Goal: Contribute content: Add original content to the website for others to see

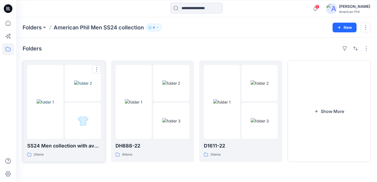
click at [82, 86] on img at bounding box center [83, 83] width 18 height 6
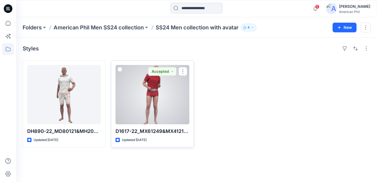
click at [151, 92] on div at bounding box center [152, 94] width 74 height 59
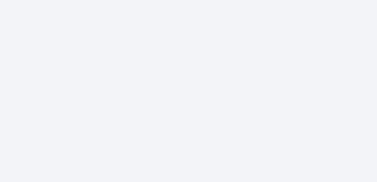
drag, startPoint x: 176, startPoint y: 117, endPoint x: 161, endPoint y: 114, distance: 14.9
click at [161, 114] on div at bounding box center [196, 117] width 361 height 129
drag, startPoint x: 158, startPoint y: 115, endPoint x: 138, endPoint y: 113, distance: 19.7
click at [138, 113] on div at bounding box center [196, 117] width 361 height 129
drag, startPoint x: 211, startPoint y: 108, endPoint x: 214, endPoint y: 117, distance: 9.3
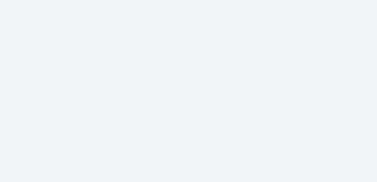
click at [214, 117] on div at bounding box center [196, 117] width 361 height 129
drag, startPoint x: 212, startPoint y: 109, endPoint x: 209, endPoint y: 120, distance: 11.4
click at [209, 120] on div at bounding box center [196, 117] width 361 height 129
drag, startPoint x: 205, startPoint y: 104, endPoint x: 203, endPoint y: 117, distance: 12.8
click at [203, 117] on div at bounding box center [196, 117] width 361 height 129
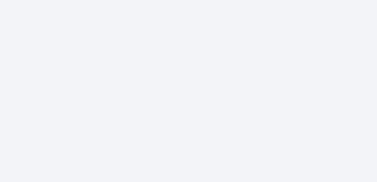
click at [200, 116] on div at bounding box center [196, 117] width 361 height 129
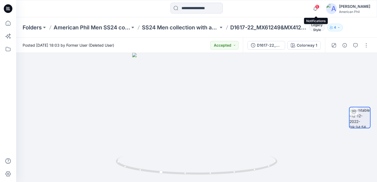
click at [317, 6] on span "5" at bounding box center [317, 7] width 4 height 4
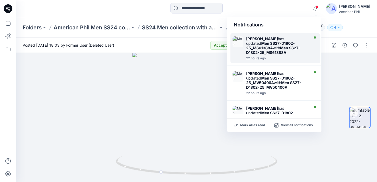
click at [264, 41] on strong "Men SS27-D1802-25_MS61388A" at bounding box center [270, 45] width 49 height 9
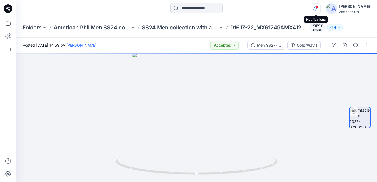
click at [318, 9] on icon "button" at bounding box center [315, 8] width 10 height 11
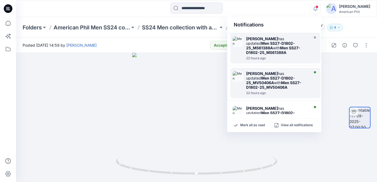
click at [238, 72] on img at bounding box center [238, 76] width 11 height 11
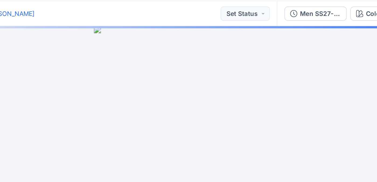
drag, startPoint x: 194, startPoint y: 108, endPoint x: 195, endPoint y: 96, distance: 12.1
click at [195, 96] on div at bounding box center [196, 117] width 361 height 129
drag, startPoint x: 190, startPoint y: 128, endPoint x: 191, endPoint y: 113, distance: 15.7
click at [191, 113] on div at bounding box center [196, 117] width 361 height 129
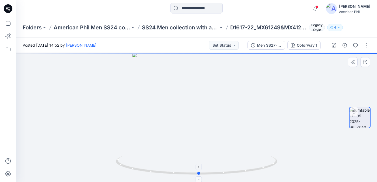
click at [179, 174] on icon at bounding box center [197, 166] width 163 height 20
click at [317, 9] on icon "button" at bounding box center [315, 8] width 10 height 11
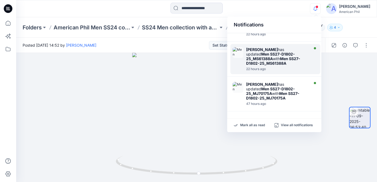
scroll to position [59, 0]
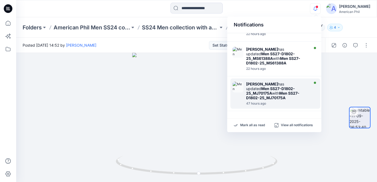
click at [240, 82] on img at bounding box center [238, 87] width 11 height 11
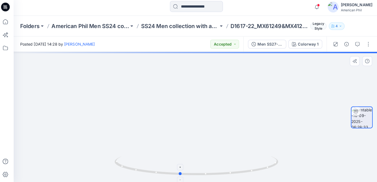
drag, startPoint x: 213, startPoint y: 171, endPoint x: 197, endPoint y: 164, distance: 18.0
click at [197, 164] on icon at bounding box center [197, 166] width 163 height 20
click at [355, 44] on icon "button" at bounding box center [355, 45] width 4 height 4
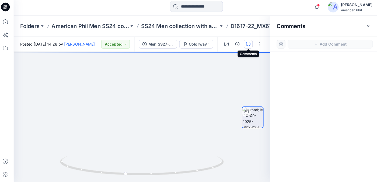
click at [248, 45] on icon "button" at bounding box center [248, 45] width 2 height 0
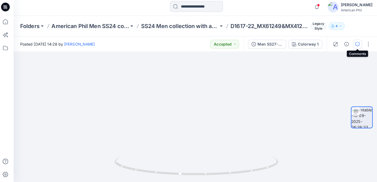
click at [355, 46] on icon "button" at bounding box center [355, 45] width 4 height 4
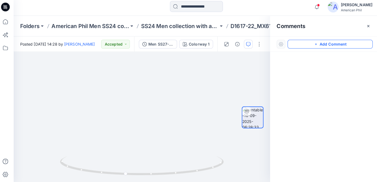
click at [327, 48] on button "Add Comment" at bounding box center [328, 45] width 84 height 9
click at [211, 86] on div "1" at bounding box center [142, 117] width 253 height 129
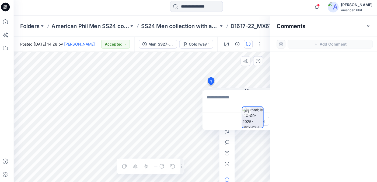
drag, startPoint x: 220, startPoint y: 110, endPoint x: 203, endPoint y: 114, distance: 17.1
click at [264, 120] on div at bounding box center [252, 117] width 34 height 63
click at [223, 105] on textarea at bounding box center [246, 102] width 88 height 22
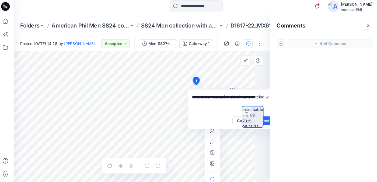
scroll to position [0, 16]
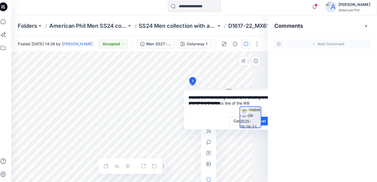
type textarea "**********"
click at [267, 122] on div at bounding box center [252, 117] width 34 height 63
click at [266, 122] on div at bounding box center [252, 117] width 34 height 63
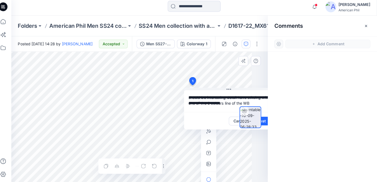
click at [266, 122] on div at bounding box center [252, 117] width 34 height 63
click at [237, 122] on div at bounding box center [252, 117] width 34 height 63
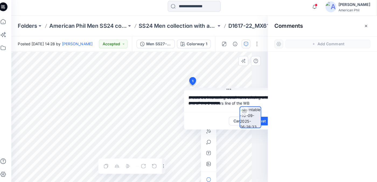
click at [237, 122] on div at bounding box center [252, 117] width 34 height 63
click at [244, 28] on p "D1617-22_MX61249&MX41216_PSW" at bounding box center [268, 28] width 76 height 8
click at [244, 25] on p "D1617-22_MX61249&MX41216_PSW" at bounding box center [268, 28] width 76 height 8
click at [268, 121] on div at bounding box center [252, 117] width 34 height 63
click at [250, 118] on img at bounding box center [252, 117] width 20 height 20
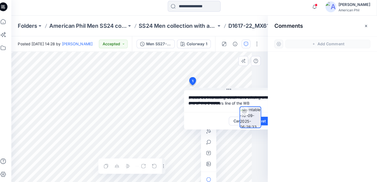
click at [196, 83] on span "1" at bounding box center [194, 81] width 1 height 5
click at [237, 122] on div at bounding box center [252, 117] width 34 height 63
click at [211, 142] on icon "button" at bounding box center [211, 142] width 4 height 4
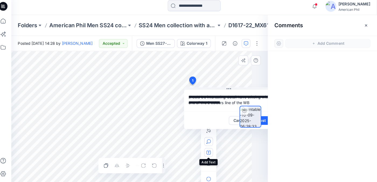
click at [211, 152] on icon "button" at bounding box center [211, 152] width 4 height 4
click at [266, 122] on div at bounding box center [252, 117] width 34 height 63
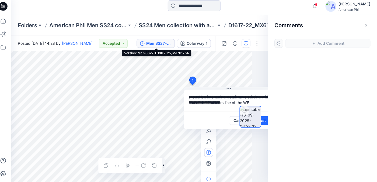
click at [157, 43] on div "Men SS27-D1802-25_MJ70175A" at bounding box center [161, 45] width 25 height 6
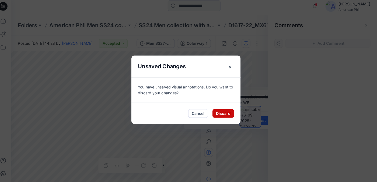
click at [226, 114] on button "Discard" at bounding box center [225, 114] width 21 height 9
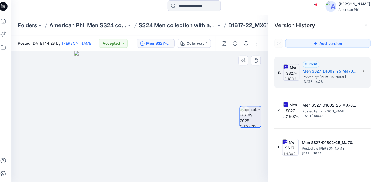
drag, startPoint x: 156, startPoint y: 157, endPoint x: 128, endPoint y: 161, distance: 28.2
click at [127, 161] on img at bounding box center [142, 117] width 129 height 129
drag, startPoint x: 153, startPoint y: 150, endPoint x: 140, endPoint y: 149, distance: 12.7
click at [140, 149] on img at bounding box center [142, 117] width 129 height 129
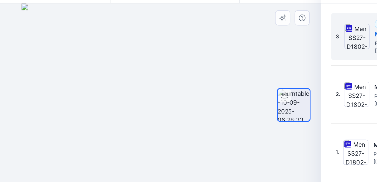
drag, startPoint x: 151, startPoint y: 159, endPoint x: 145, endPoint y: 158, distance: 6.5
click at [143, 158] on img at bounding box center [142, 117] width 129 height 129
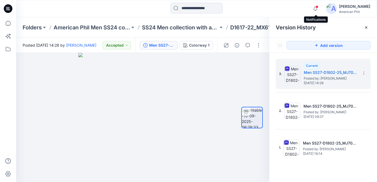
click at [317, 8] on span at bounding box center [317, 6] width 3 height 3
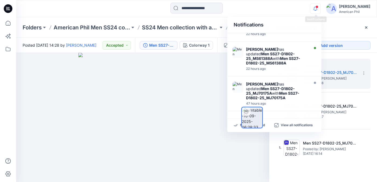
scroll to position [59, 0]
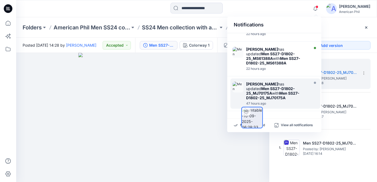
click at [239, 82] on img at bounding box center [238, 87] width 11 height 11
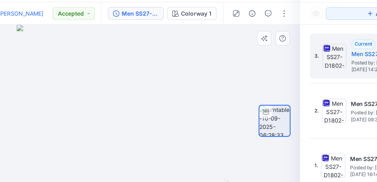
drag, startPoint x: 201, startPoint y: 110, endPoint x: 219, endPoint y: 86, distance: 30.3
click at [219, 85] on div at bounding box center [142, 117] width 253 height 129
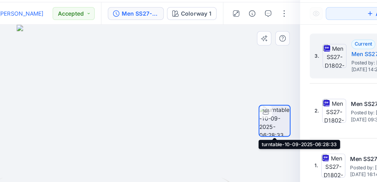
click at [252, 118] on img at bounding box center [252, 117] width 20 height 20
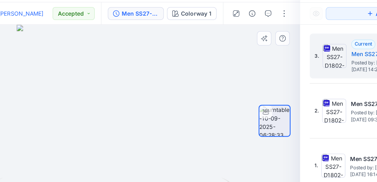
click at [252, 118] on img at bounding box center [252, 117] width 20 height 20
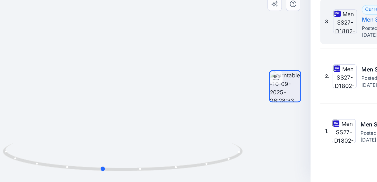
drag, startPoint x: 171, startPoint y: 172, endPoint x: 140, endPoint y: 177, distance: 31.5
click at [140, 177] on div at bounding box center [142, 117] width 253 height 129
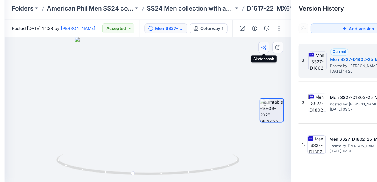
click at [247, 62] on icon "button" at bounding box center [245, 62] width 4 height 4
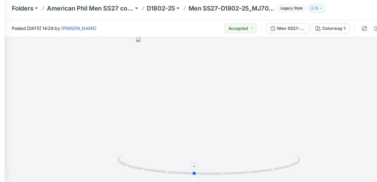
drag, startPoint x: 199, startPoint y: 171, endPoint x: 185, endPoint y: 171, distance: 13.2
click at [185, 171] on icon at bounding box center [197, 166] width 163 height 20
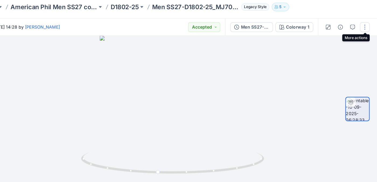
click at [366, 45] on button "button" at bounding box center [366, 45] width 9 height 9
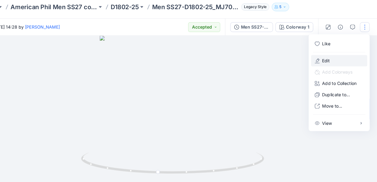
click at [325, 76] on icon "button" at bounding box center [324, 75] width 4 height 4
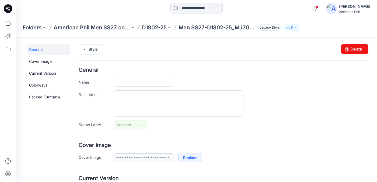
type input "**********"
